Goal: Complete application form

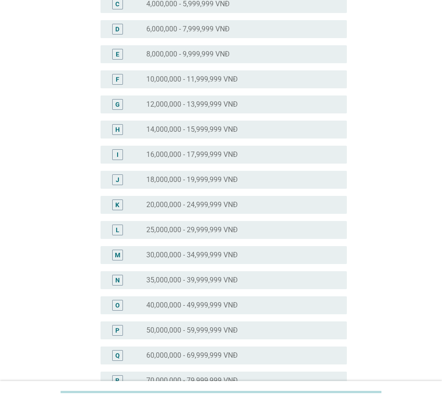
scroll to position [179, 0]
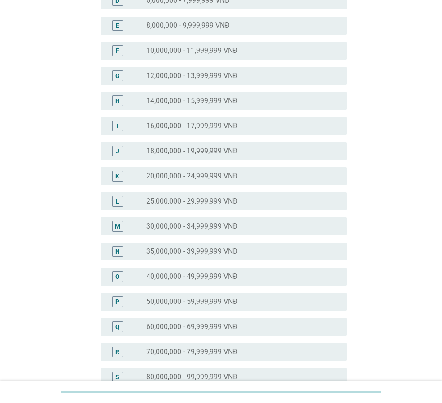
click at [202, 252] on label "35,000,000 - 39,999,999 VNĐ" at bounding box center [191, 251] width 91 height 9
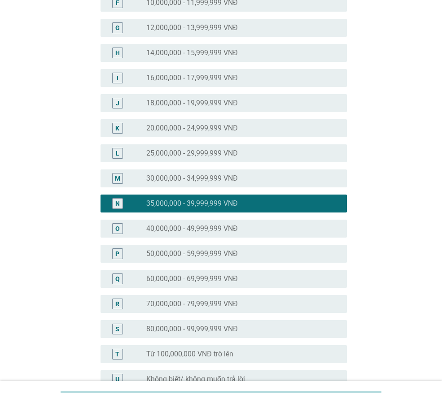
scroll to position [328, 0]
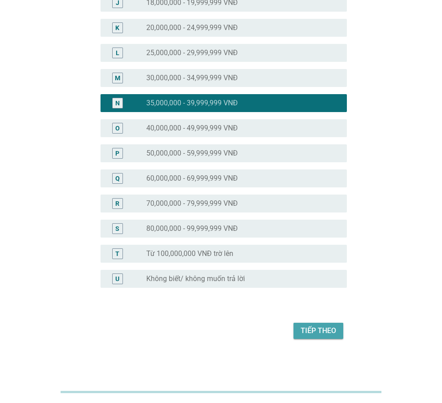
click at [327, 333] on div "Tiếp theo" at bounding box center [317, 331] width 35 height 11
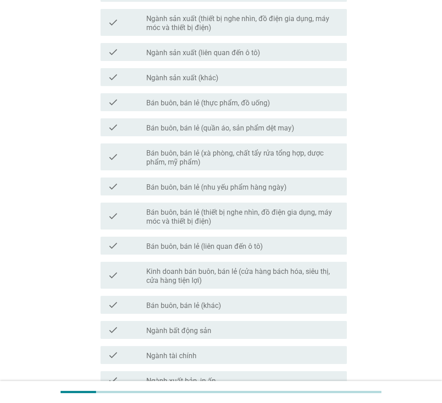
scroll to position [224, 0]
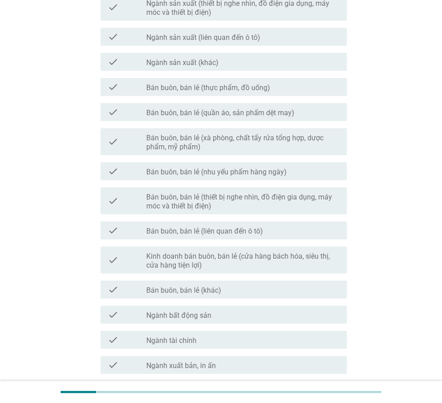
click at [205, 291] on label "Bán buôn, bán lẻ (khác)" at bounding box center [183, 290] width 75 height 9
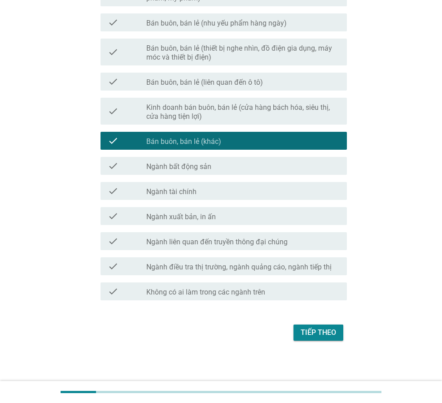
scroll to position [375, 0]
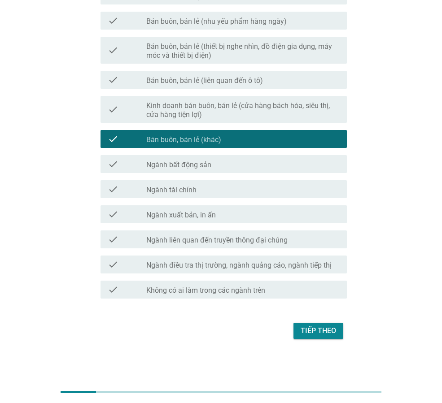
click at [204, 217] on label "Ngành xuất bản, in ấn" at bounding box center [180, 215] width 69 height 9
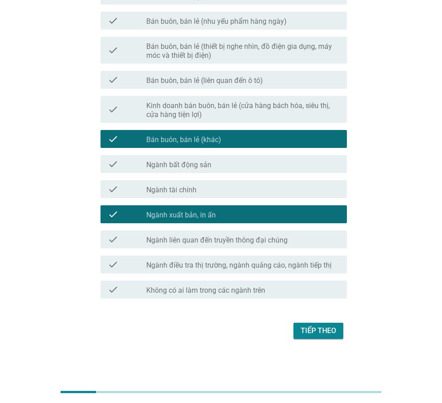
click at [202, 191] on div "check_box_outline_blank Ngành tài chính" at bounding box center [242, 189] width 193 height 11
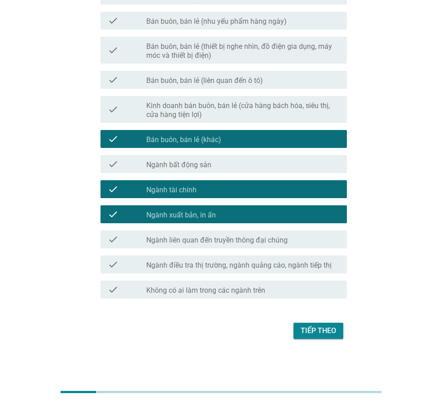
click at [202, 174] on div "check check_box_outline_blank Ngành bất động sản" at bounding box center [221, 164] width 252 height 25
click at [201, 173] on div "check check_box_outline_blank Ngành bất động sản" at bounding box center [223, 164] width 246 height 18
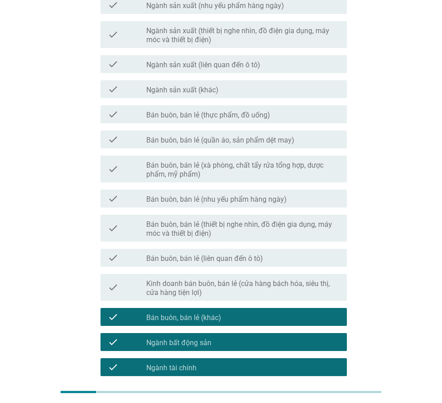
scroll to position [195, 0]
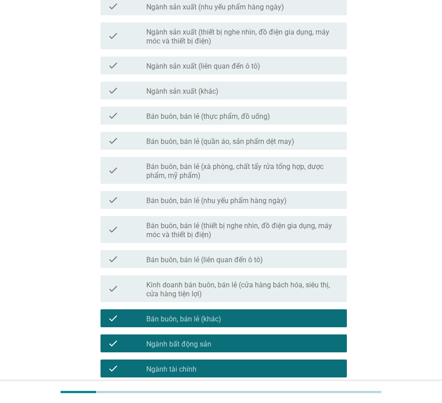
click at [205, 206] on div "check check_box_outline_blank Bán buôn, bán lẻ (nhu yếu phẩm hàng ngày)" at bounding box center [223, 200] width 246 height 18
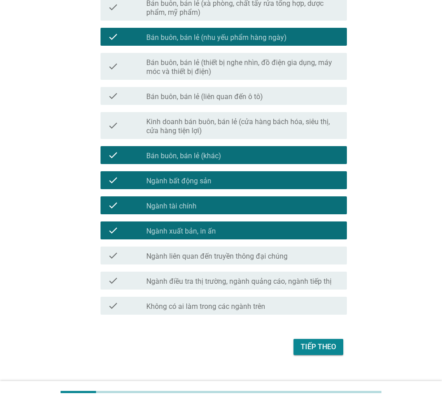
scroll to position [375, 0]
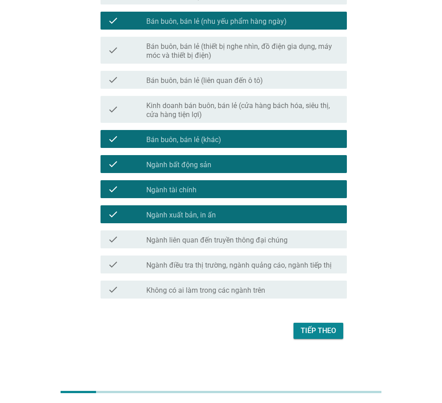
click at [313, 333] on div "Tiếp theo" at bounding box center [317, 331] width 35 height 11
